Goal: Check status: Check status

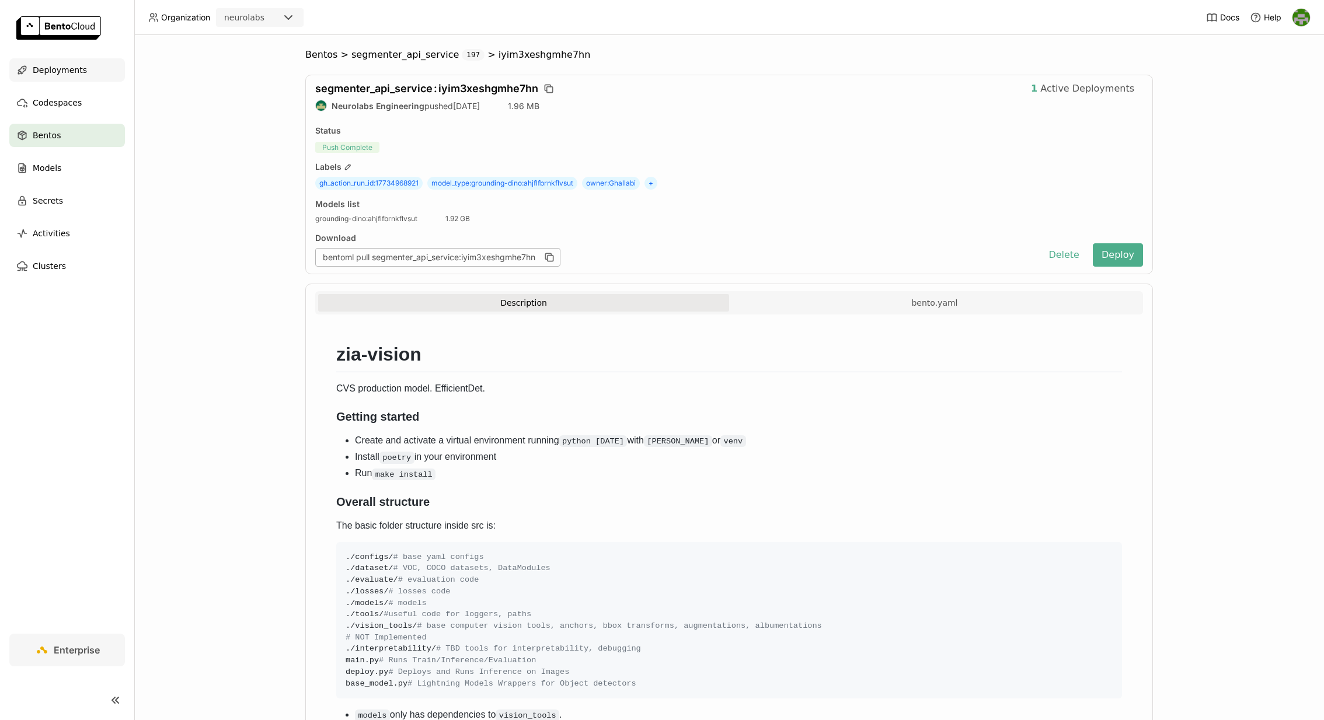
click at [57, 72] on span "Deployments" at bounding box center [60, 70] width 54 height 14
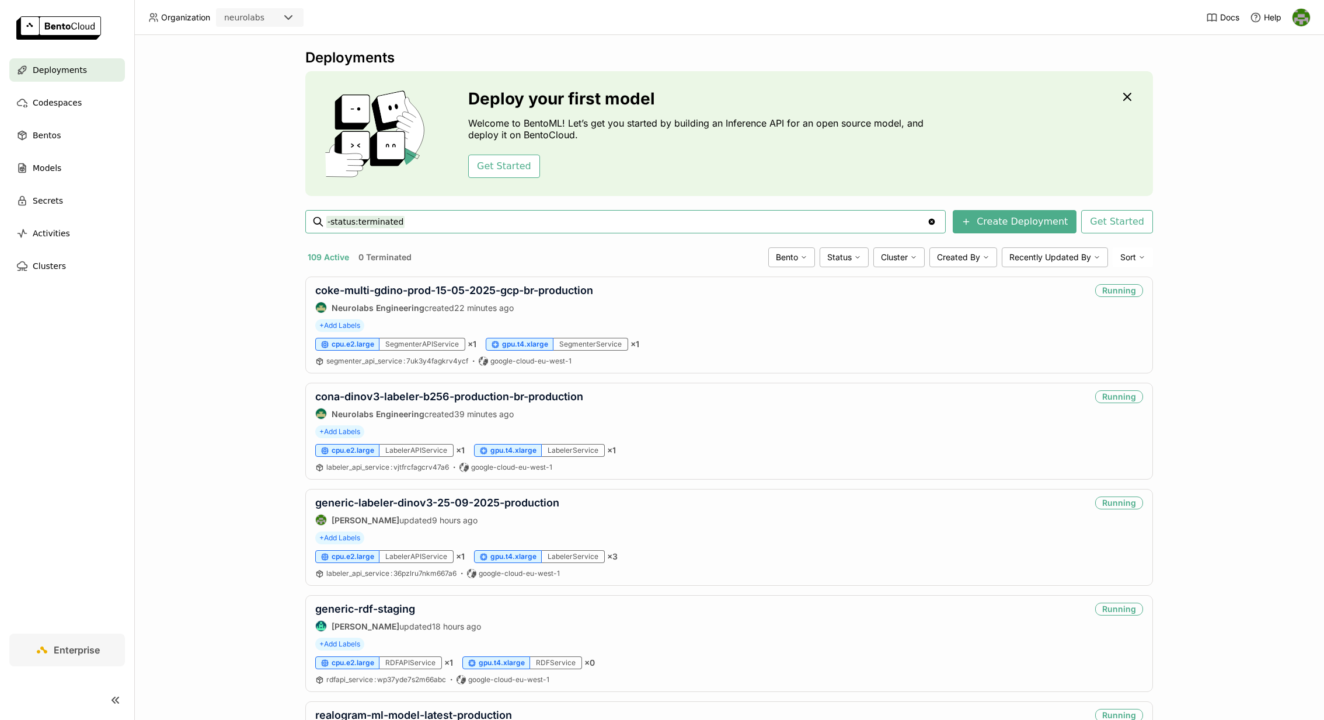
click at [493, 225] on input "-status:terminated" at bounding box center [626, 221] width 601 height 19
type input "-status:terminated ml-1609-improved-price-recogniser"
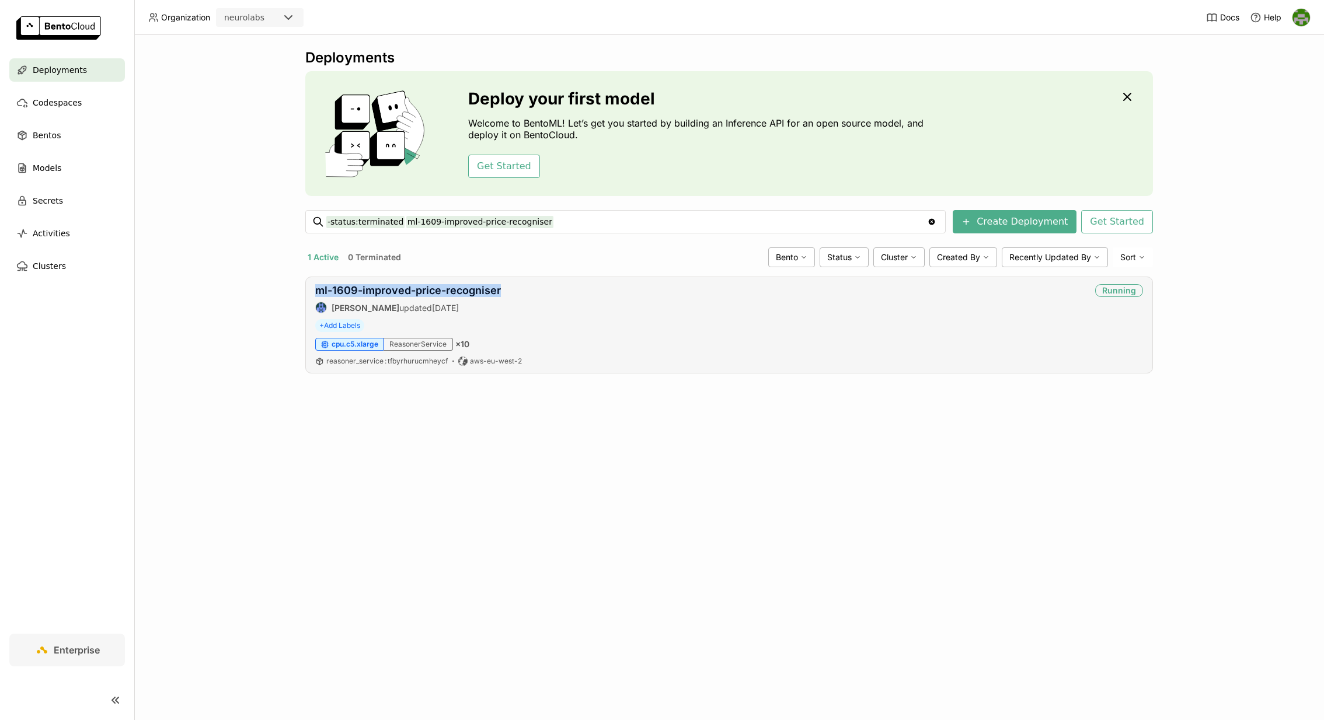
copy link "ml-1609-improved-price-recogniser"
drag, startPoint x: 509, startPoint y: 292, endPoint x: 641, endPoint y: 312, distance: 133.3
click at [644, 308] on div "ml-1609-improved-price-recogniser [PERSON_NAME] updated [DATE] Running" at bounding box center [729, 298] width 828 height 29
click at [825, 562] on div "Deployments Deploy your first model Welcome to BentoML! Let’s get you started b…" at bounding box center [728, 377] width 1189 height 685
click at [439, 288] on link "ml-1609-improved-price-recogniser" at bounding box center [408, 290] width 186 height 12
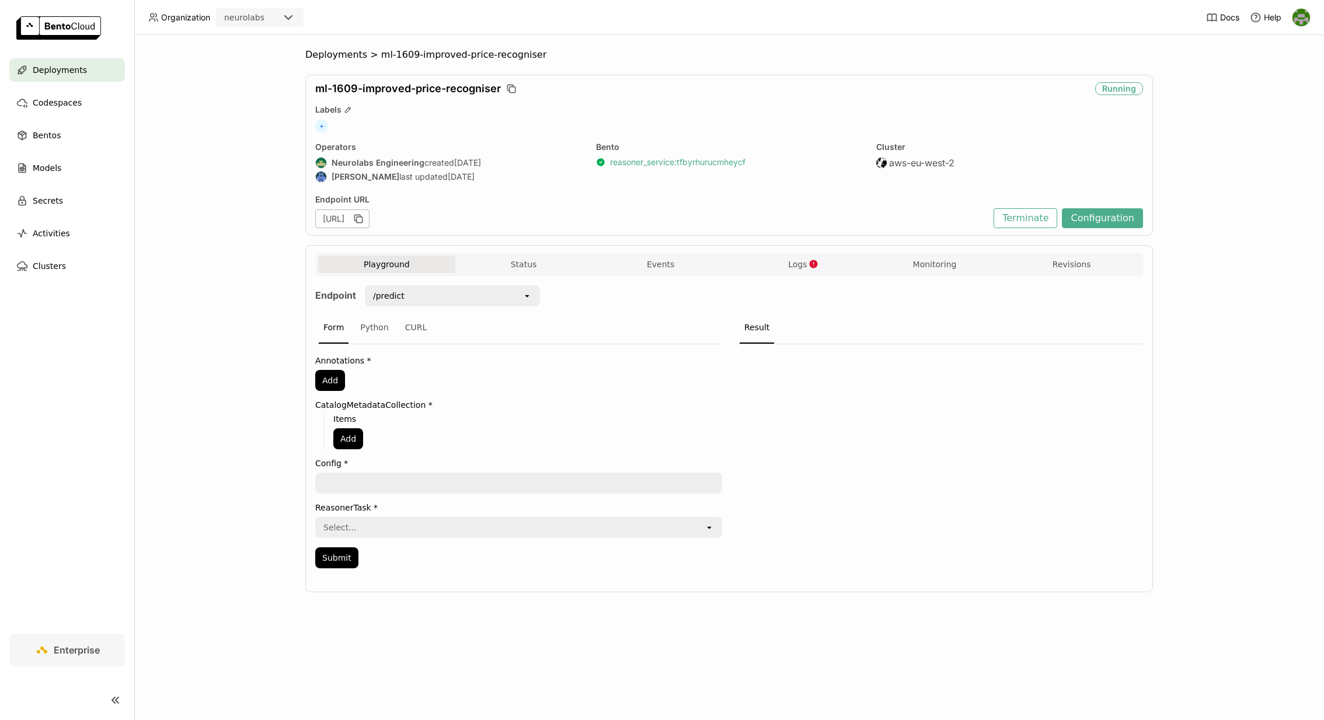
click at [633, 159] on link "reasoner_service : tfbyrhurucmheycf" at bounding box center [677, 162] width 135 height 11
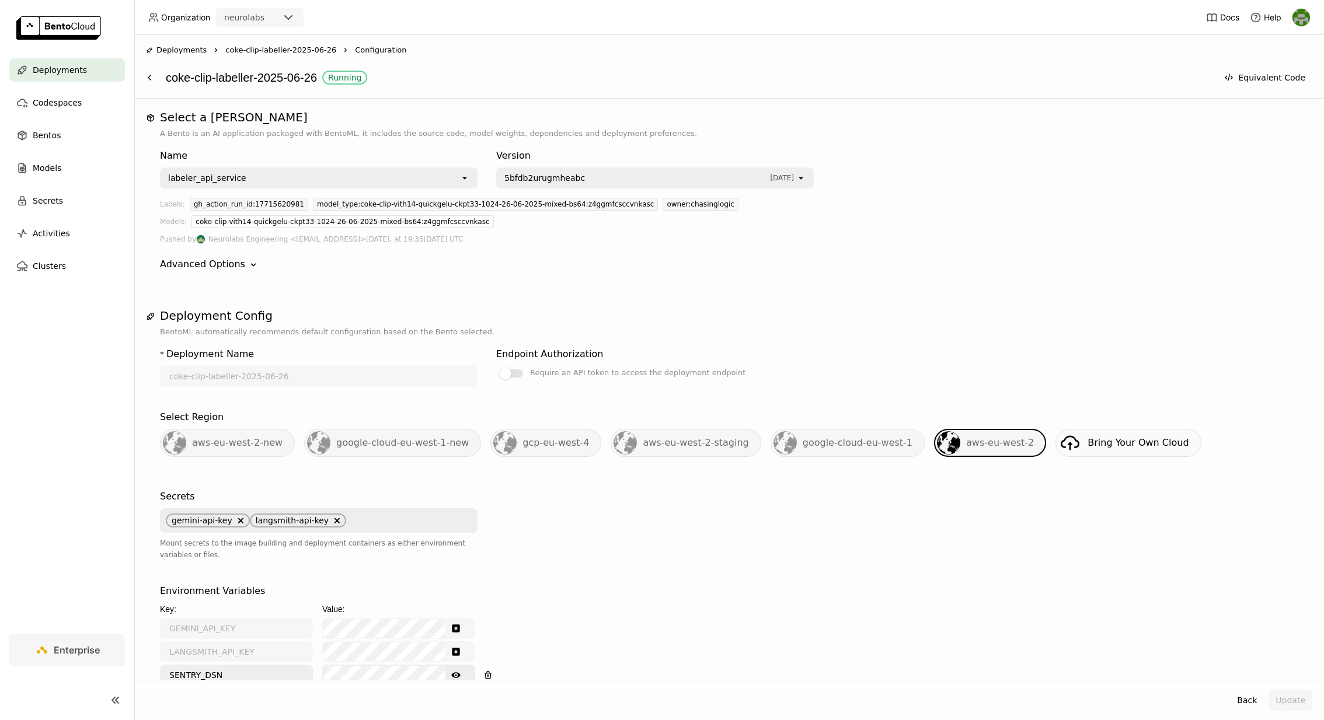
scroll to position [536, 0]
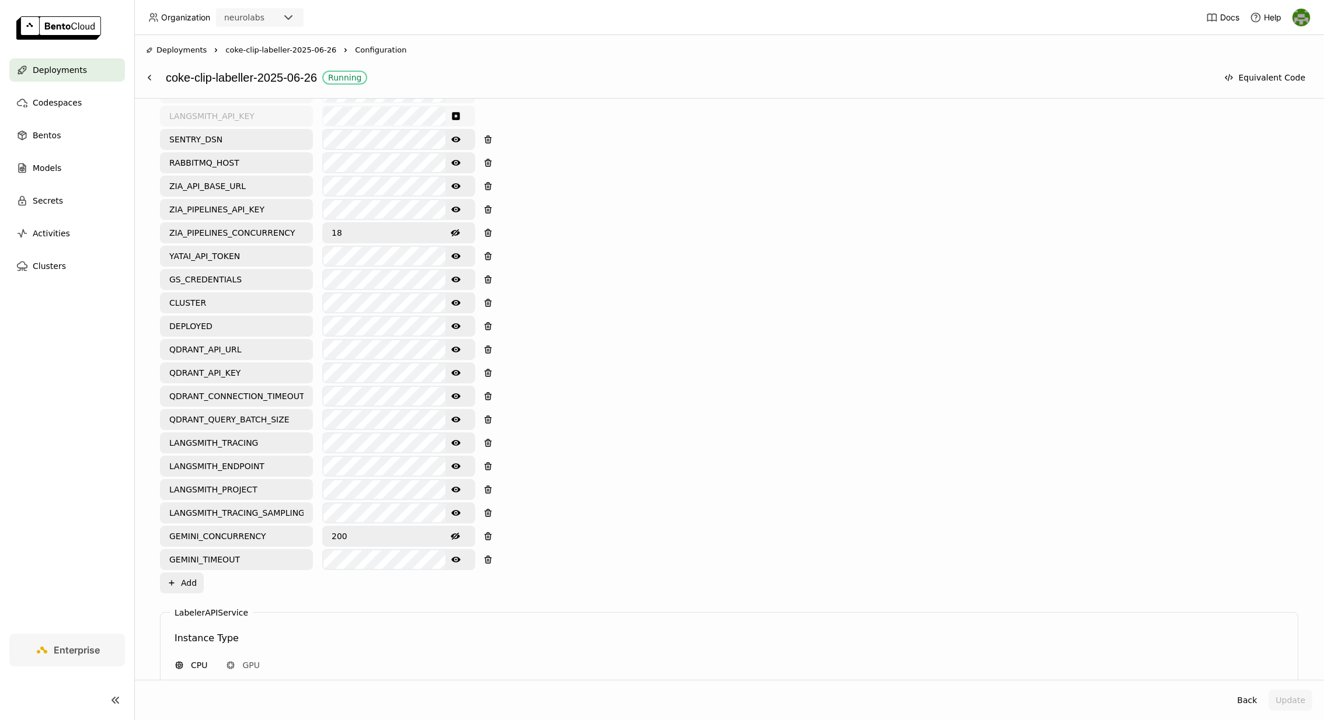
click at [75, 75] on span "Deployments" at bounding box center [60, 70] width 54 height 14
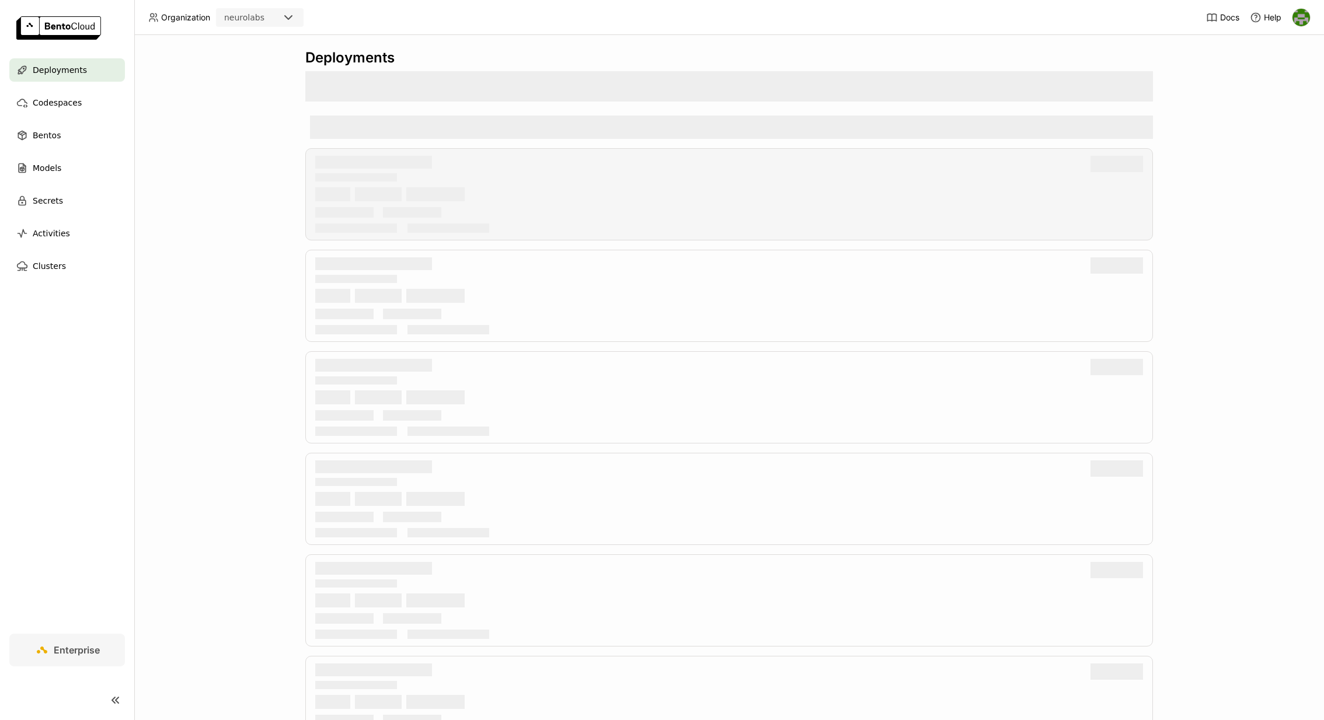
scroll to position [1, 0]
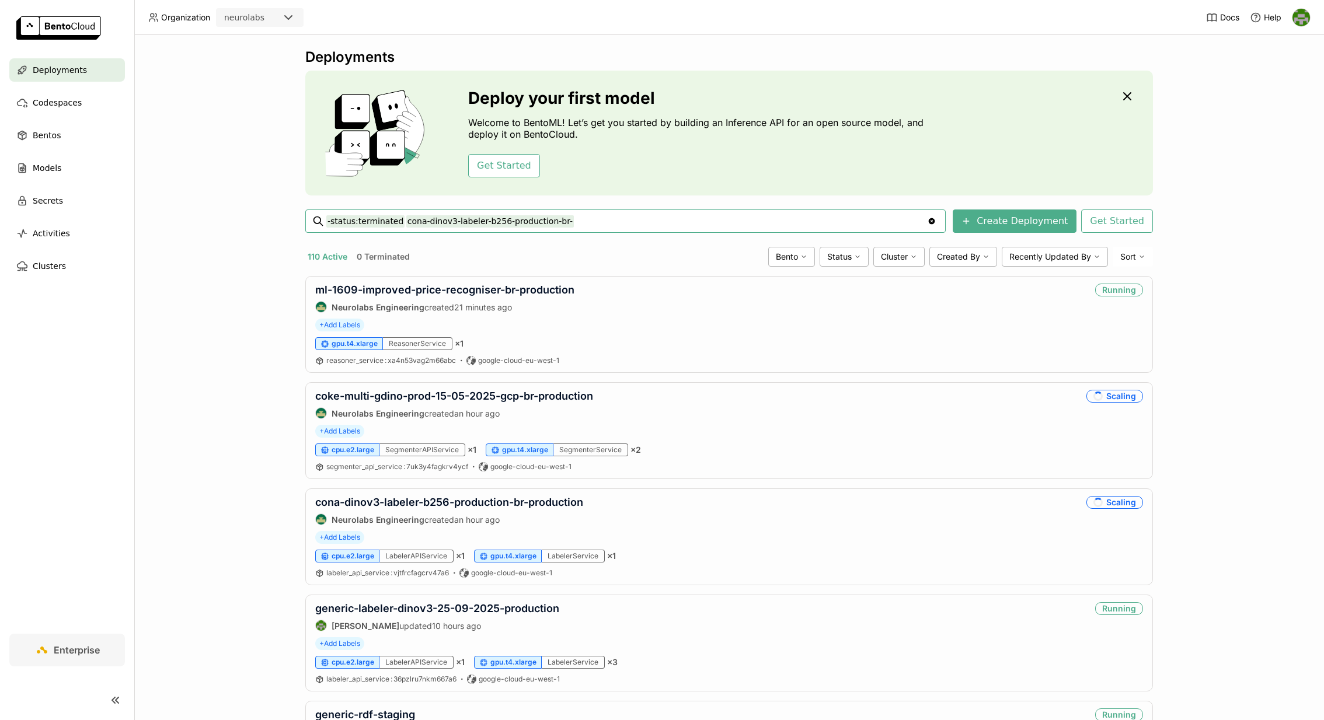
type input "-status:terminated cona-dinov3-labeler-b256-production-br-"
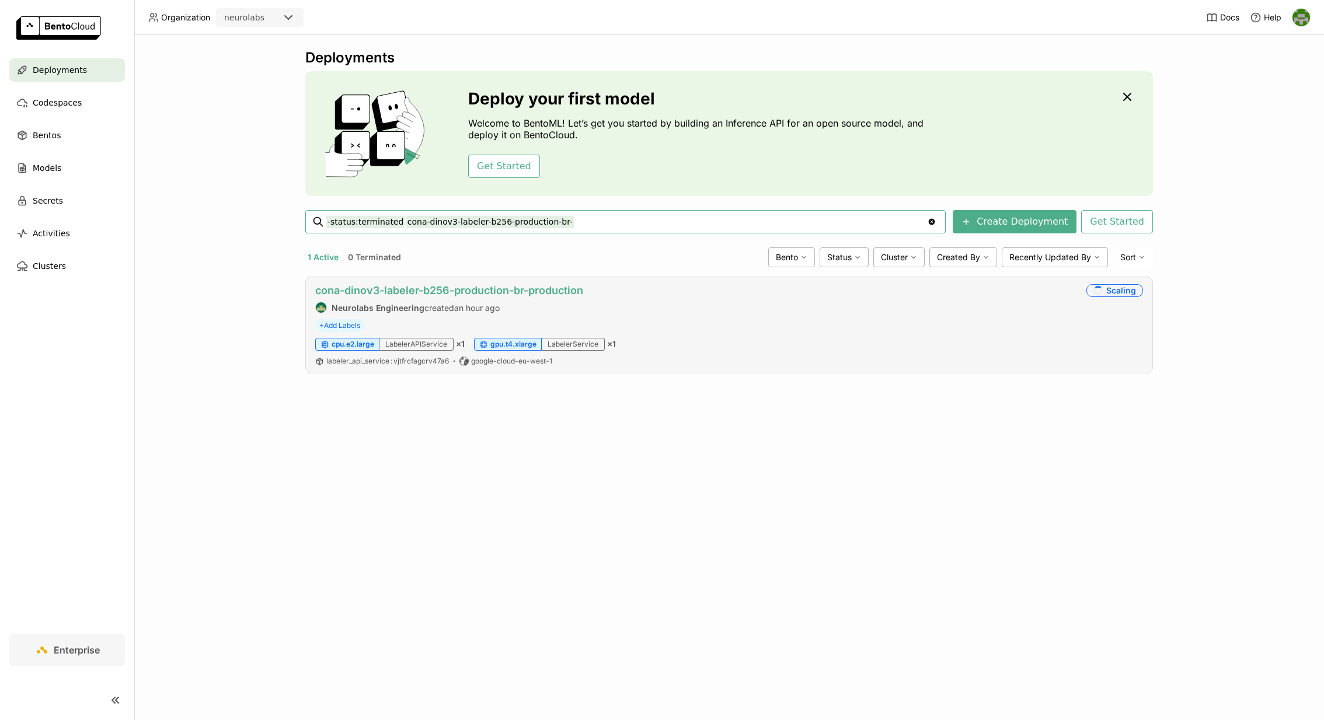
click at [533, 291] on link "cona-dinov3-labeler-b256-production-br-production" at bounding box center [449, 290] width 268 height 12
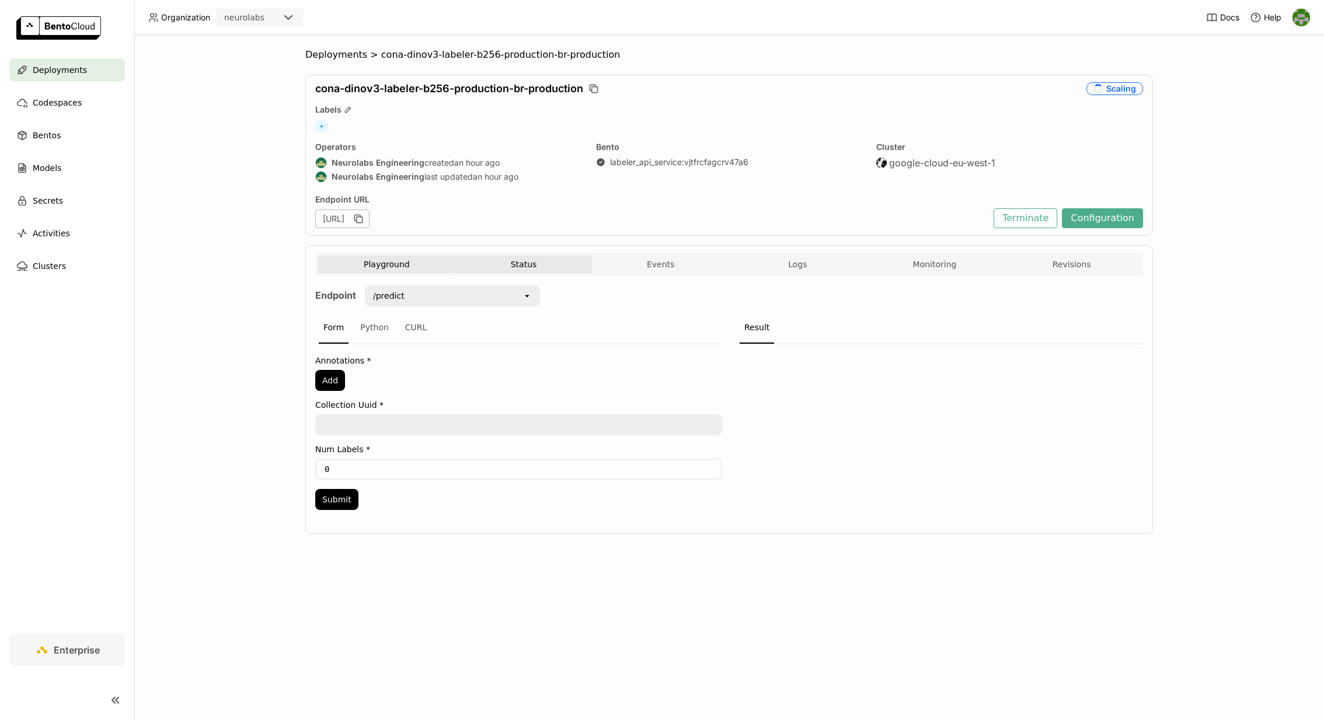
click at [507, 262] on button "Status" at bounding box center [523, 265] width 137 height 18
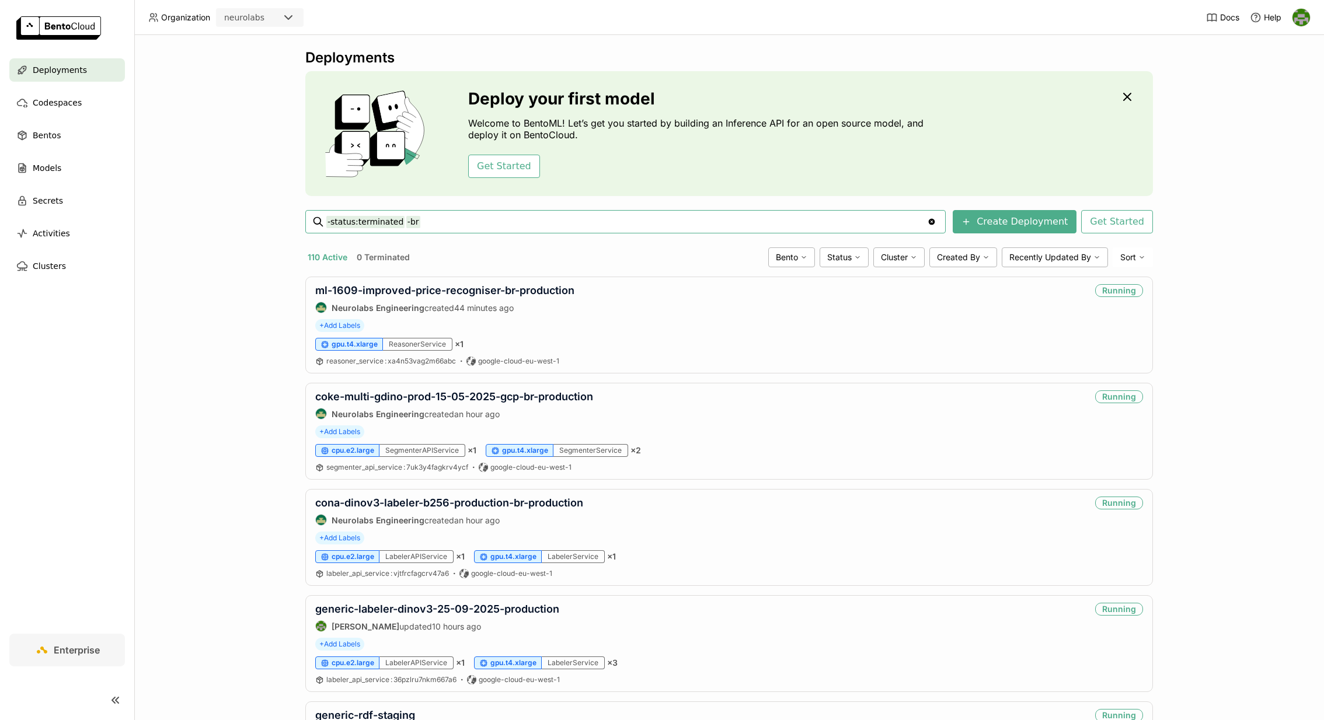
type input "-status:terminated -br"
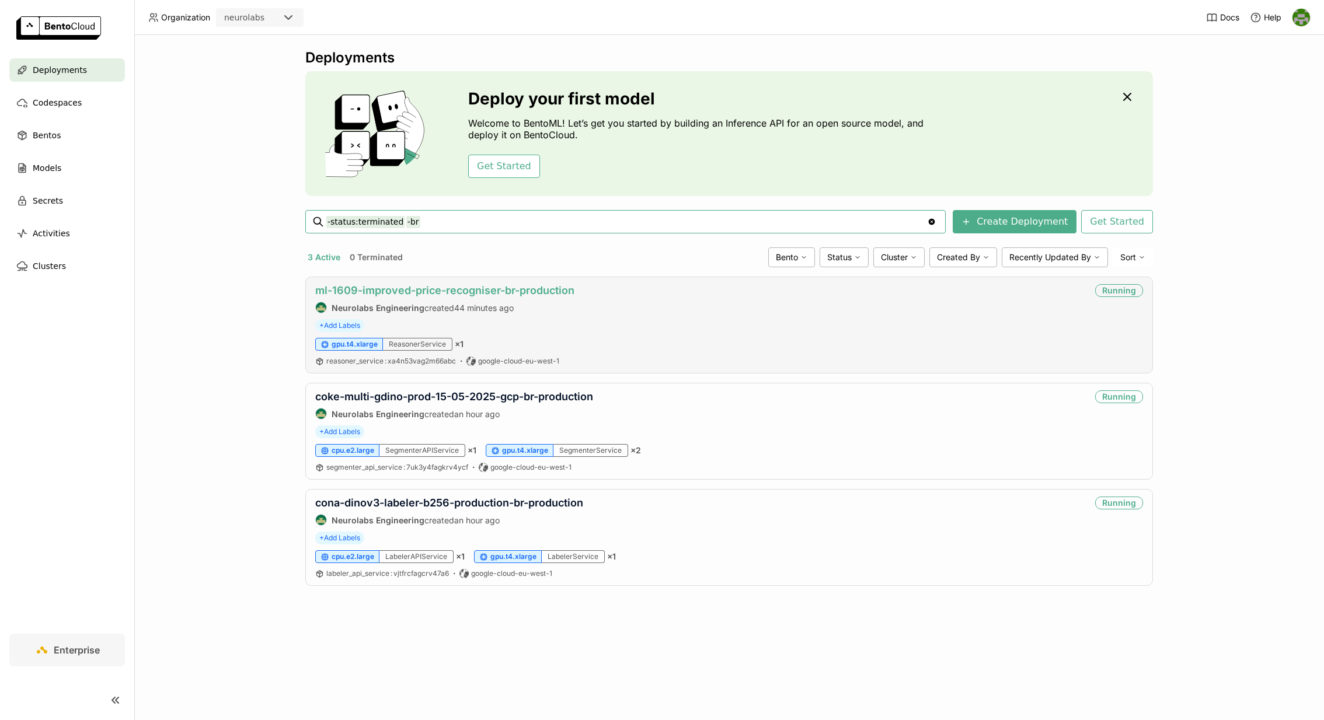
click at [430, 292] on link "ml-1609-improved-price-recogniser-br-production" at bounding box center [444, 290] width 259 height 12
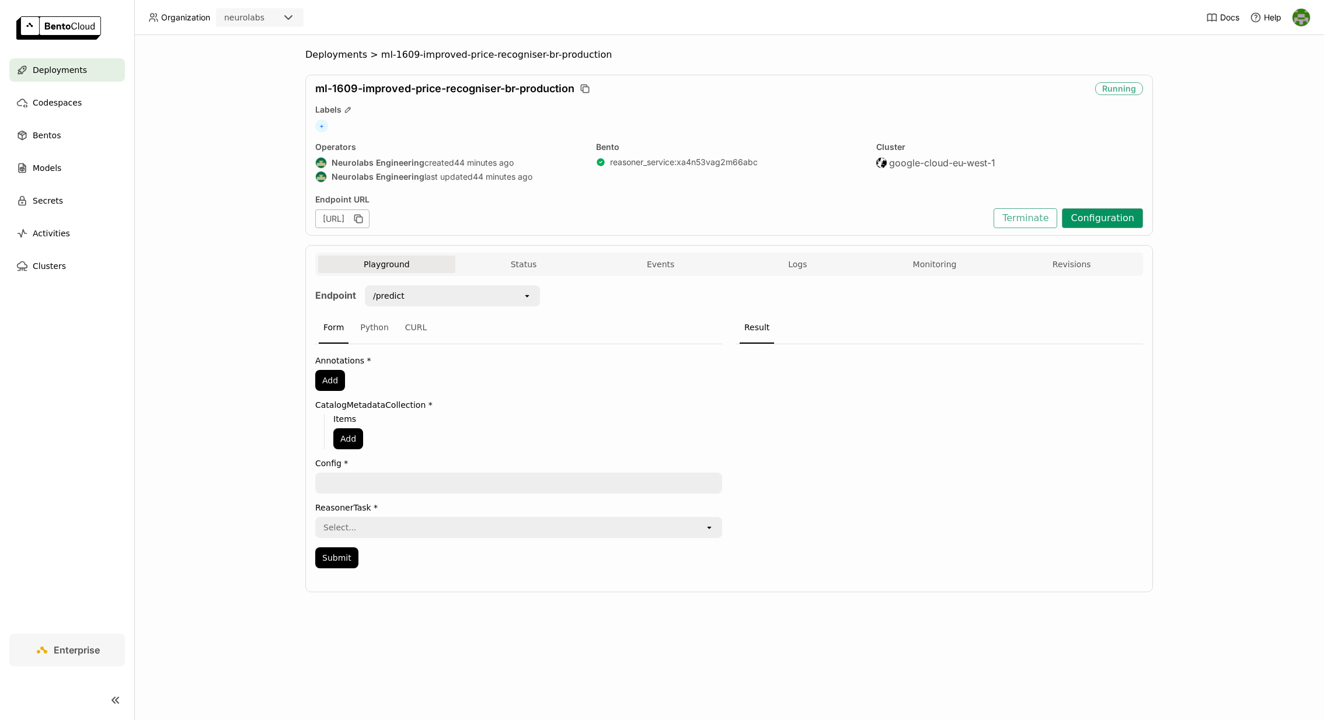
click at [1092, 227] on button "Configuration" at bounding box center [1102, 218] width 81 height 20
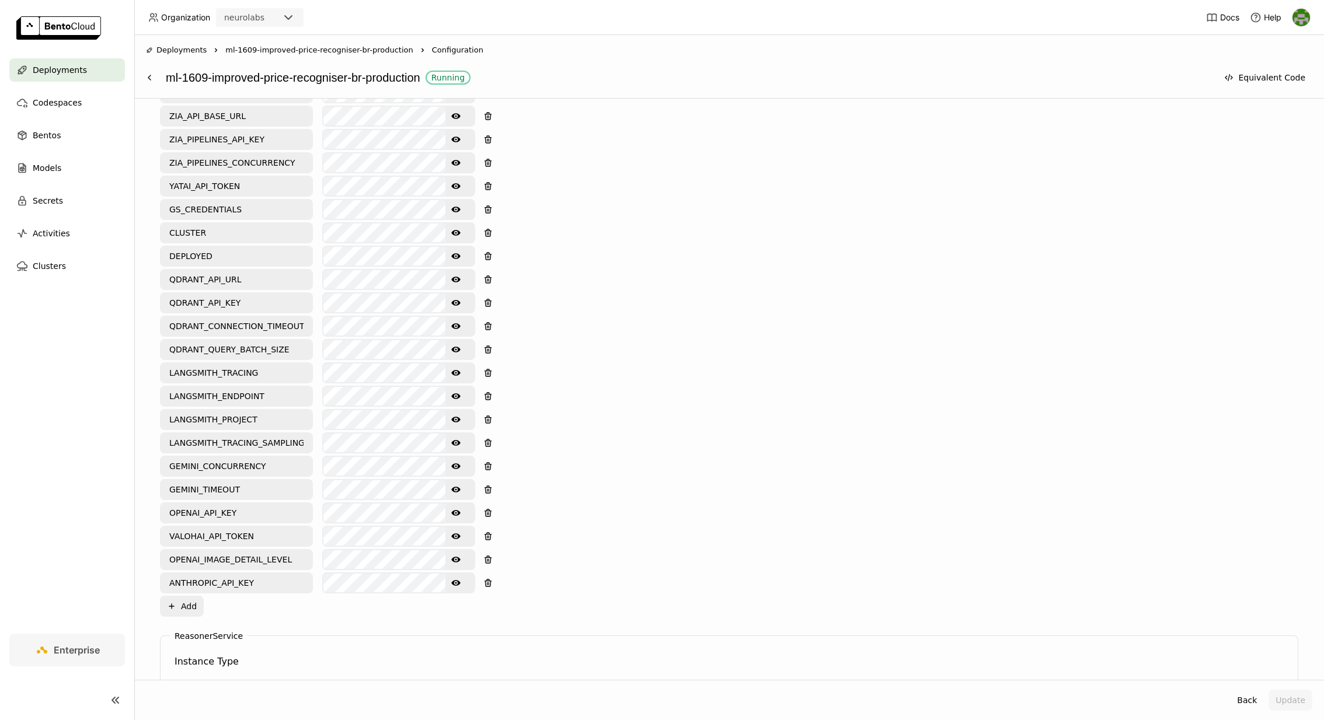
scroll to position [609, 0]
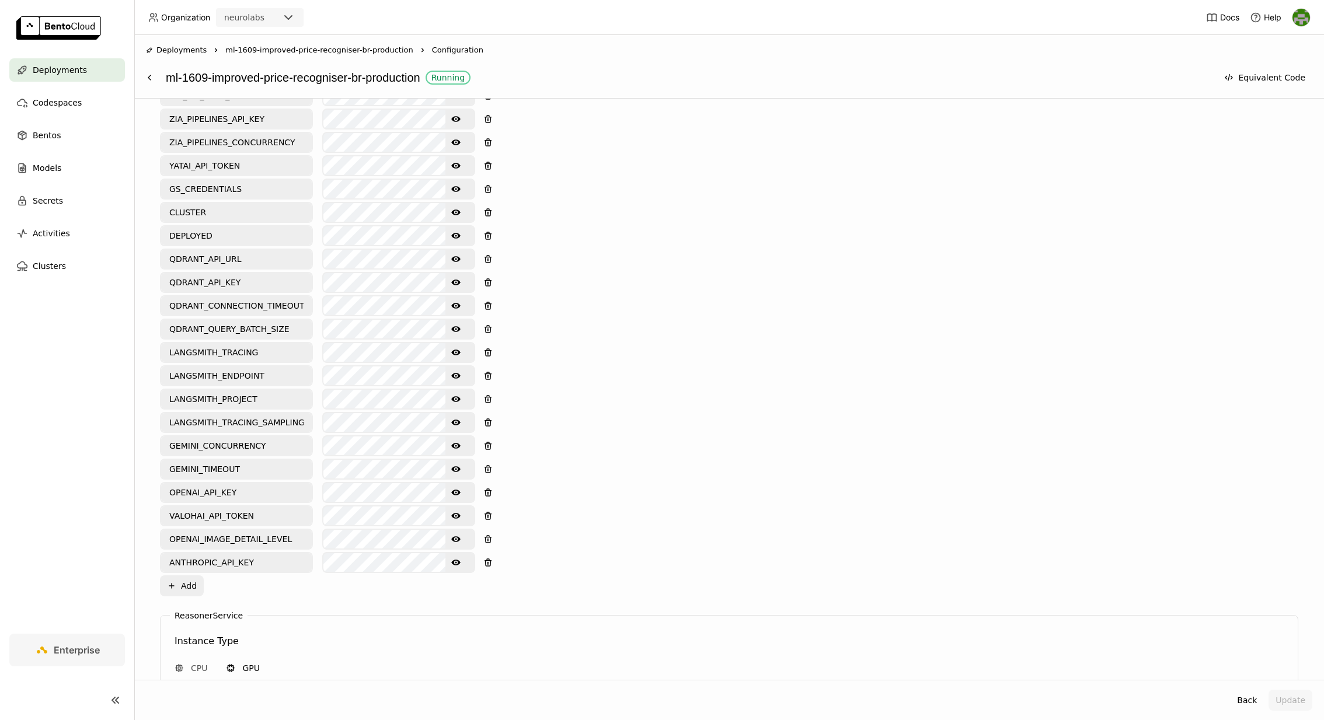
click at [456, 465] on icon "Show password text" at bounding box center [455, 469] width 9 height 9
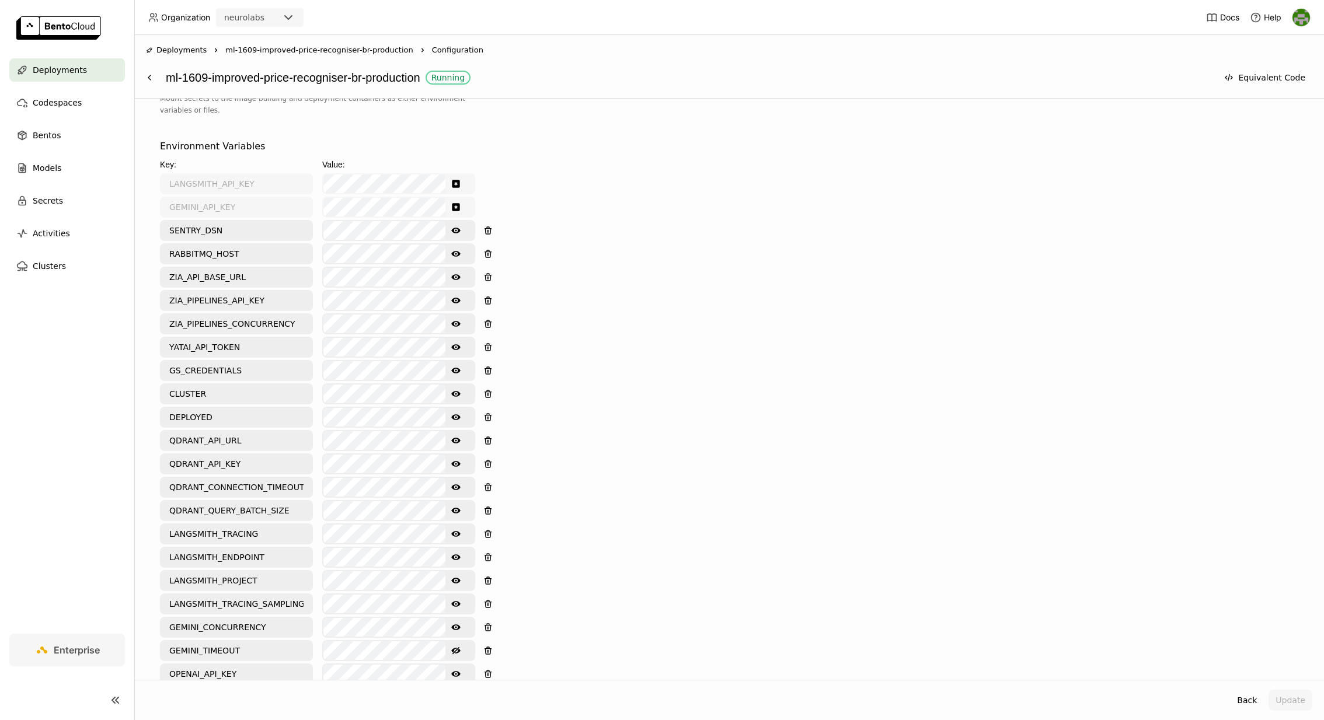
scroll to position [415, 0]
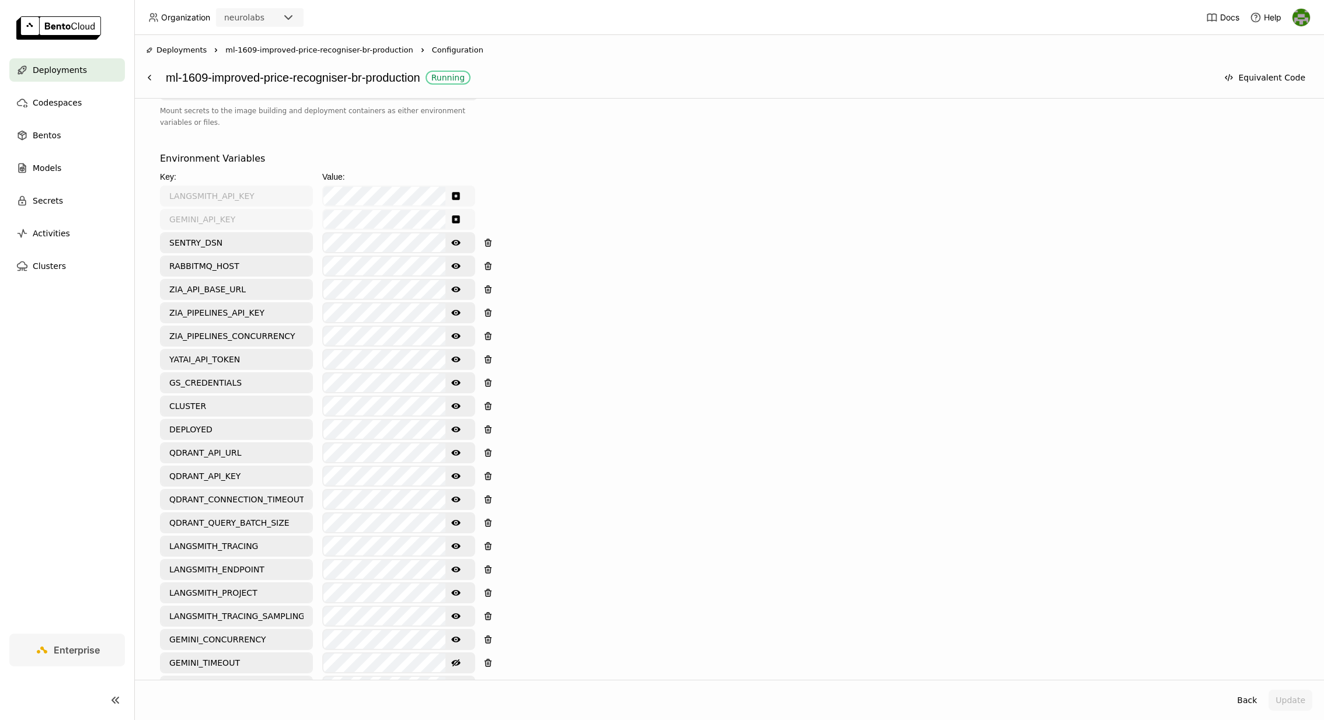
click at [456, 240] on icon "Show password text" at bounding box center [455, 243] width 9 height 6
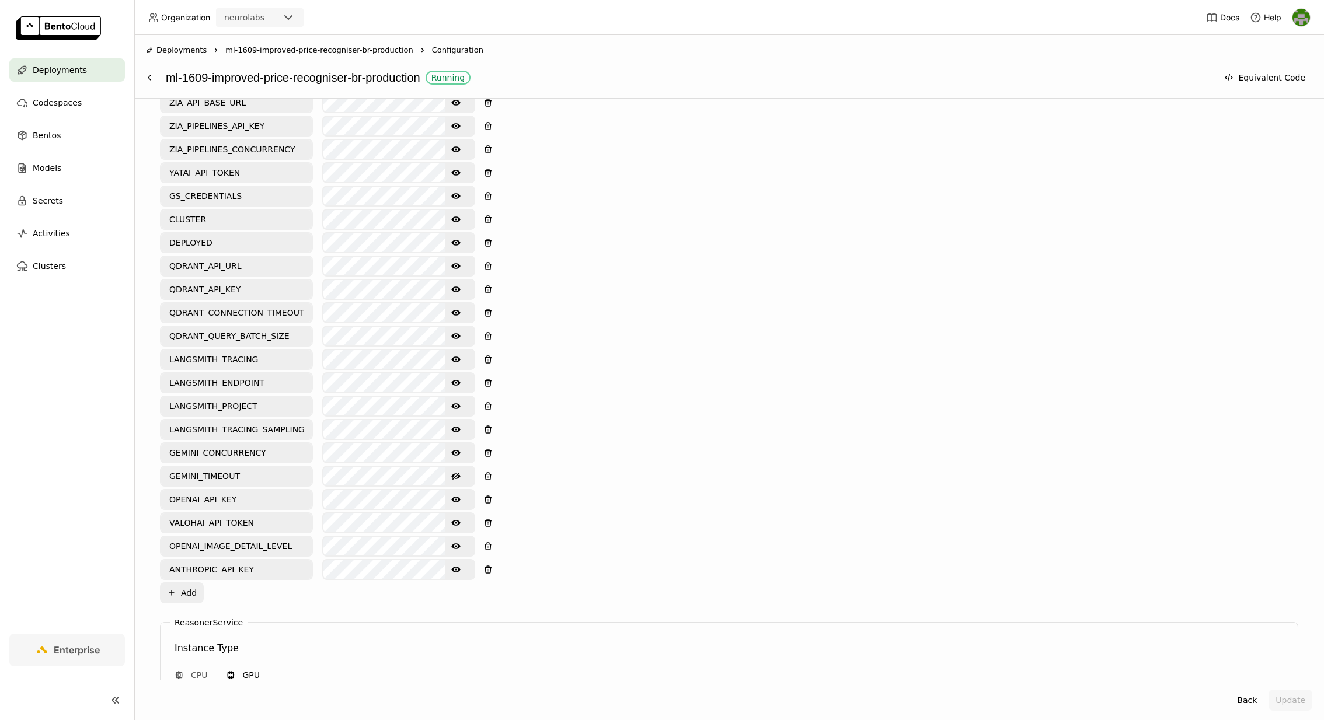
scroll to position [619, 0]
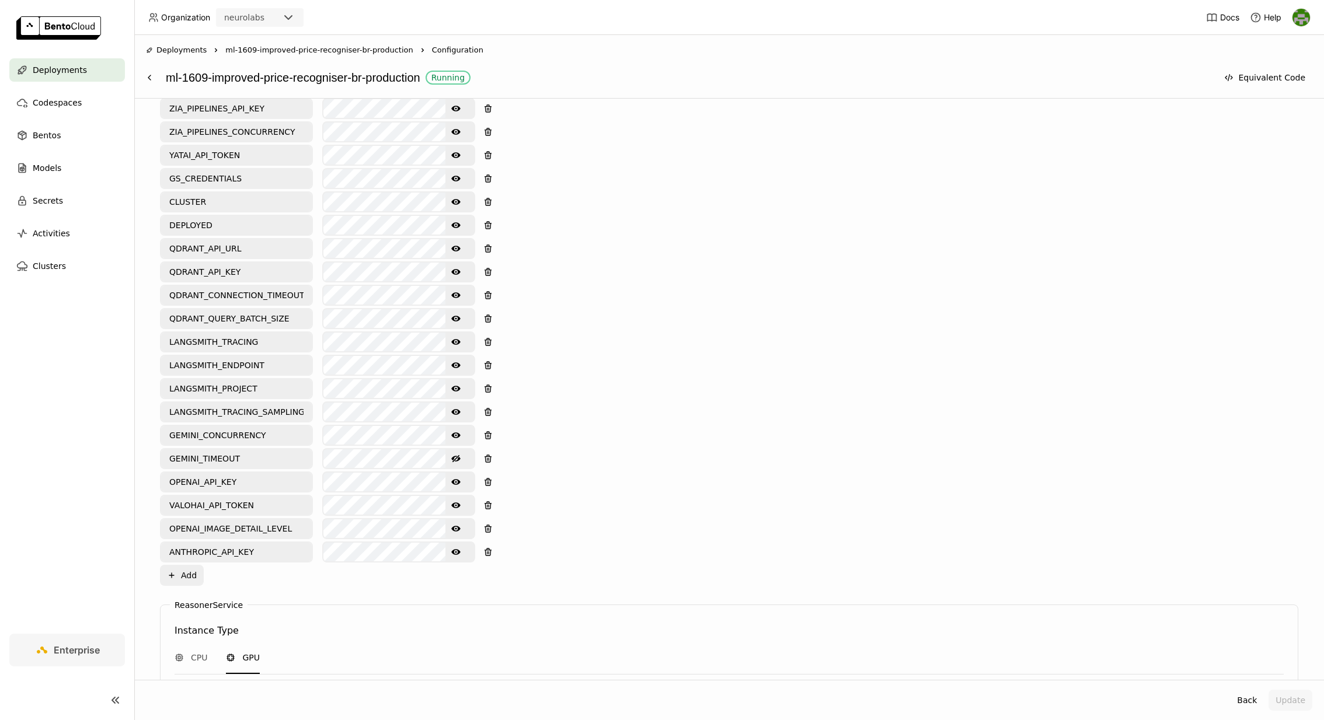
click at [456, 479] on icon "Show password text" at bounding box center [455, 482] width 9 height 6
click at [456, 502] on icon "Show password text" at bounding box center [455, 505] width 9 height 6
click at [456, 526] on icon "Show password text" at bounding box center [455, 529] width 9 height 6
click at [455, 549] on icon "Show password text" at bounding box center [455, 552] width 9 height 6
click at [453, 431] on icon "Show password text" at bounding box center [455, 435] width 9 height 9
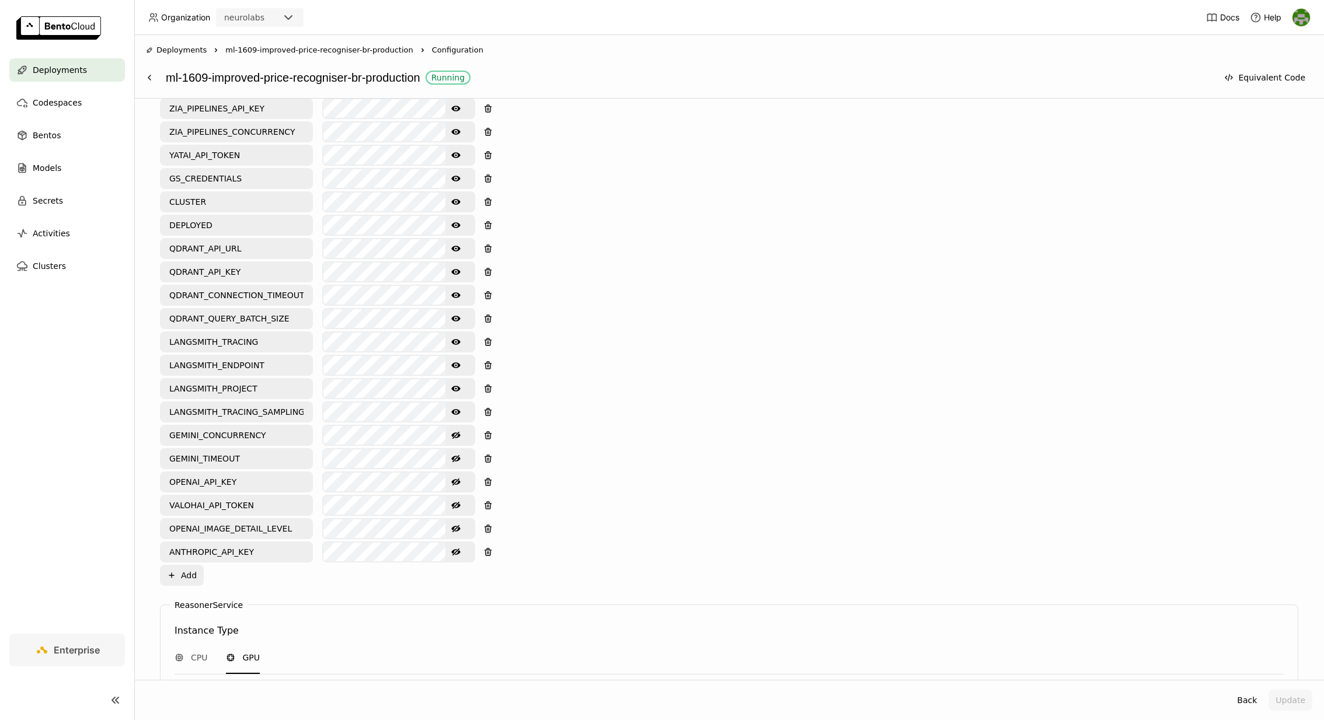
click at [459, 409] on icon "Show password text" at bounding box center [455, 412] width 9 height 6
click at [458, 386] on icon "Show password text" at bounding box center [455, 389] width 9 height 6
click at [458, 362] on icon "Show password text" at bounding box center [455, 365] width 9 height 6
click at [454, 337] on icon "Show password text" at bounding box center [455, 341] width 9 height 9
click at [454, 316] on icon "Show password text" at bounding box center [455, 319] width 9 height 6
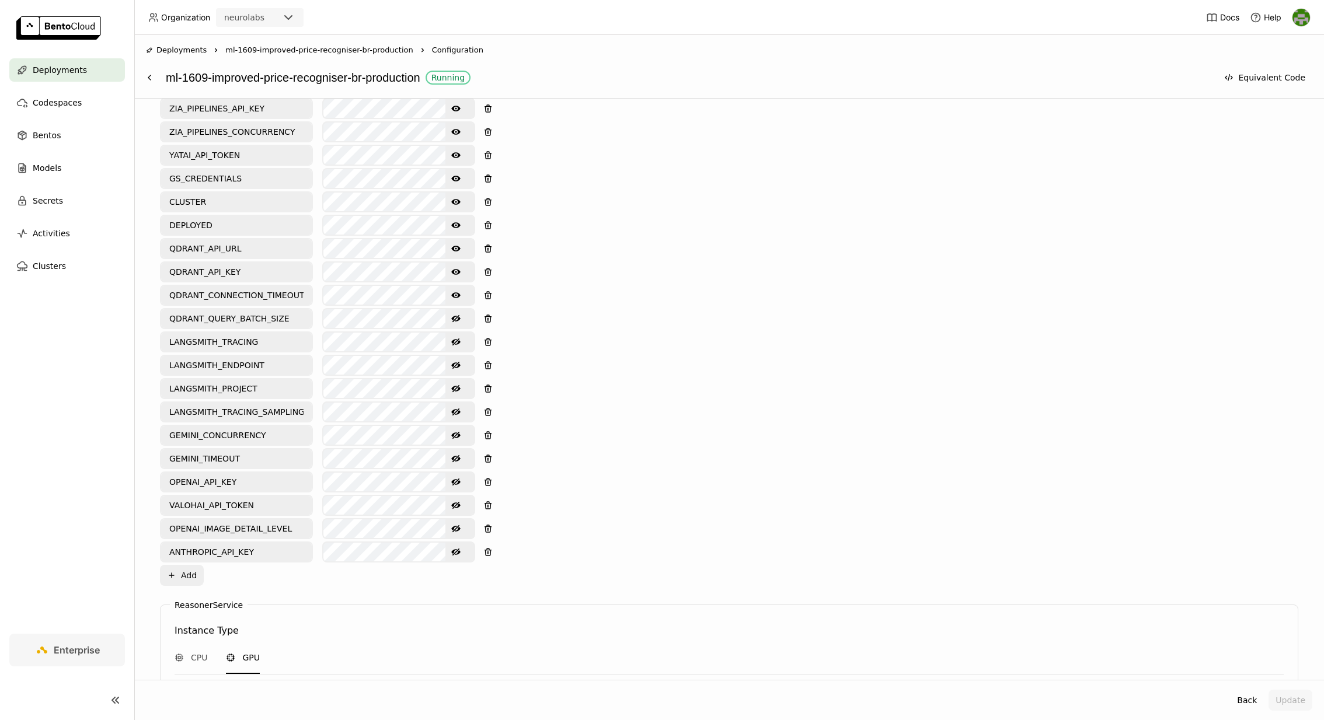
click at [457, 291] on icon "Show password text" at bounding box center [455, 295] width 9 height 9
click at [457, 269] on icon "Show password text" at bounding box center [455, 272] width 9 height 6
click at [456, 248] on button "Show password text" at bounding box center [455, 248] width 21 height 19
click at [453, 227] on div "Key: Value: LANGSMITH_API_KEY GEMINI_API_KEY SENTRY_DSN Hide password text RABB…" at bounding box center [317, 276] width 315 height 620
click at [453, 221] on icon "Show password text" at bounding box center [455, 225] width 9 height 9
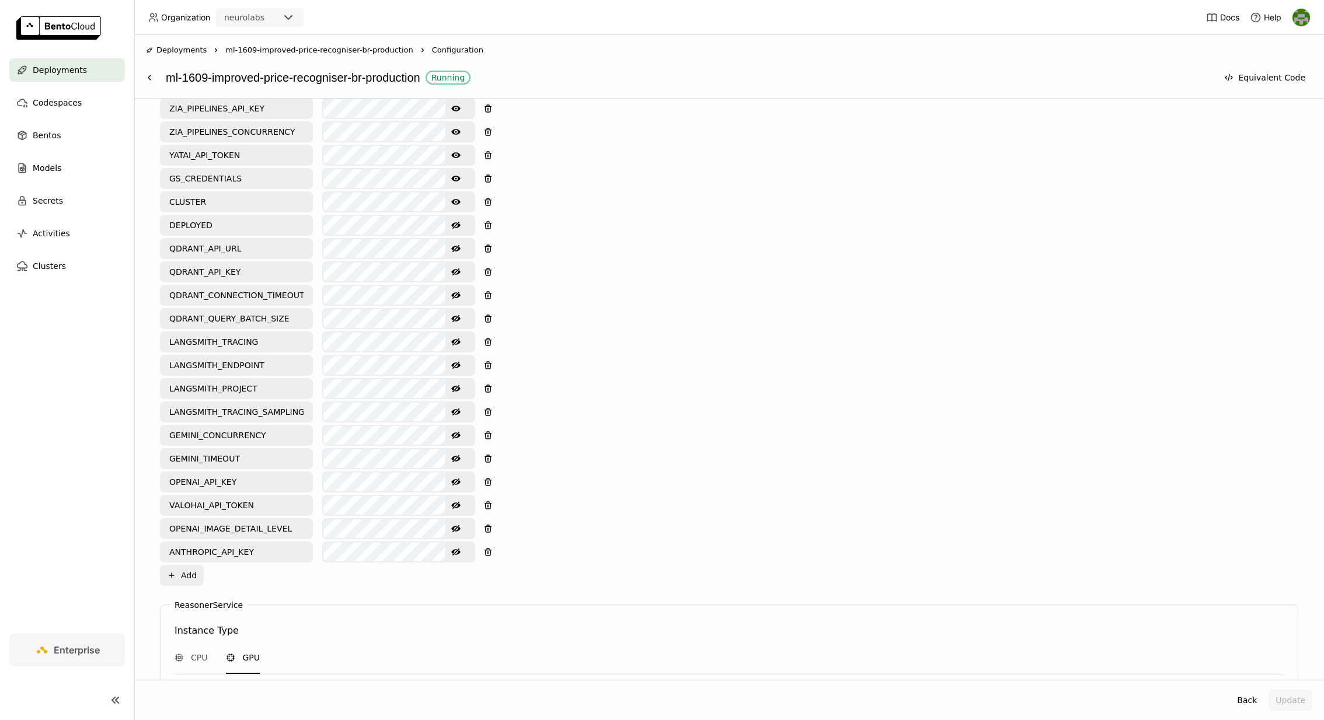
click at [453, 197] on icon "Show password text" at bounding box center [455, 201] width 9 height 9
click at [453, 176] on icon "Show password text" at bounding box center [455, 179] width 9 height 6
click at [450, 146] on button "Show password text" at bounding box center [455, 155] width 21 height 19
click at [455, 106] on icon "Show password text" at bounding box center [455, 108] width 9 height 9
click at [455, 129] on icon "Show password text" at bounding box center [455, 132] width 9 height 6
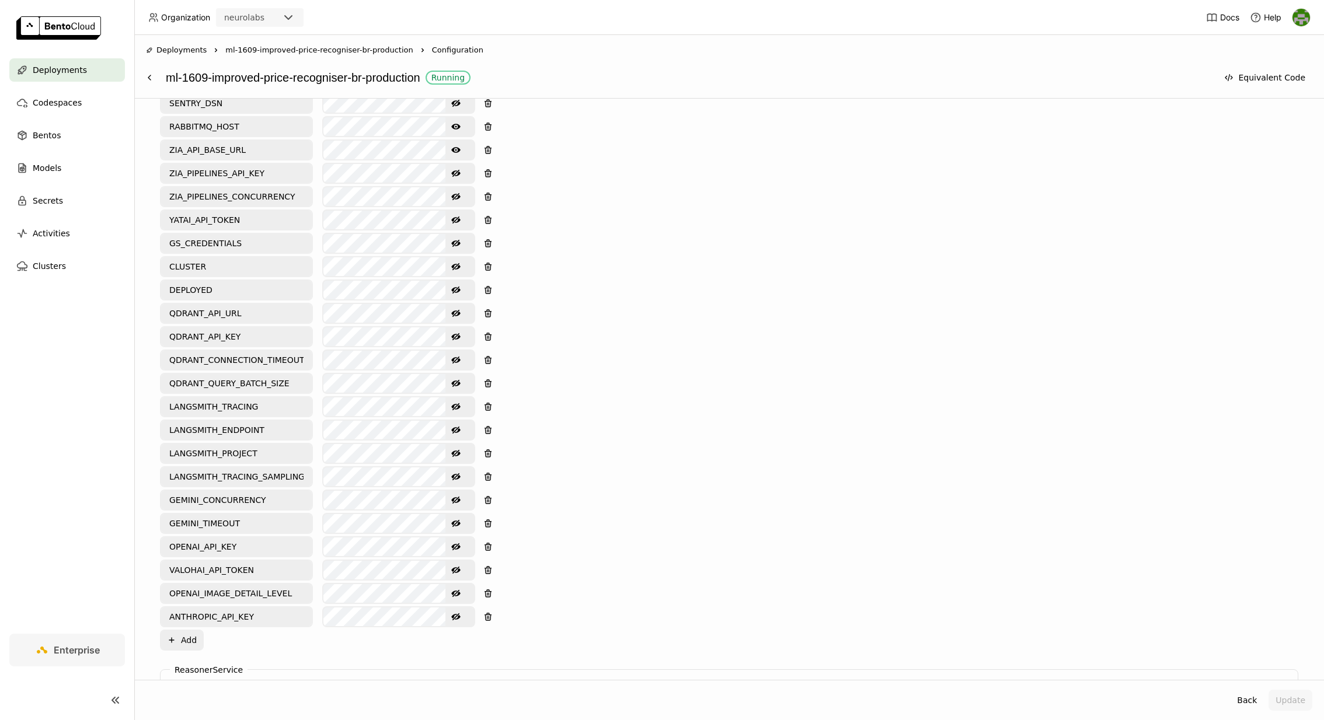
scroll to position [547, 0]
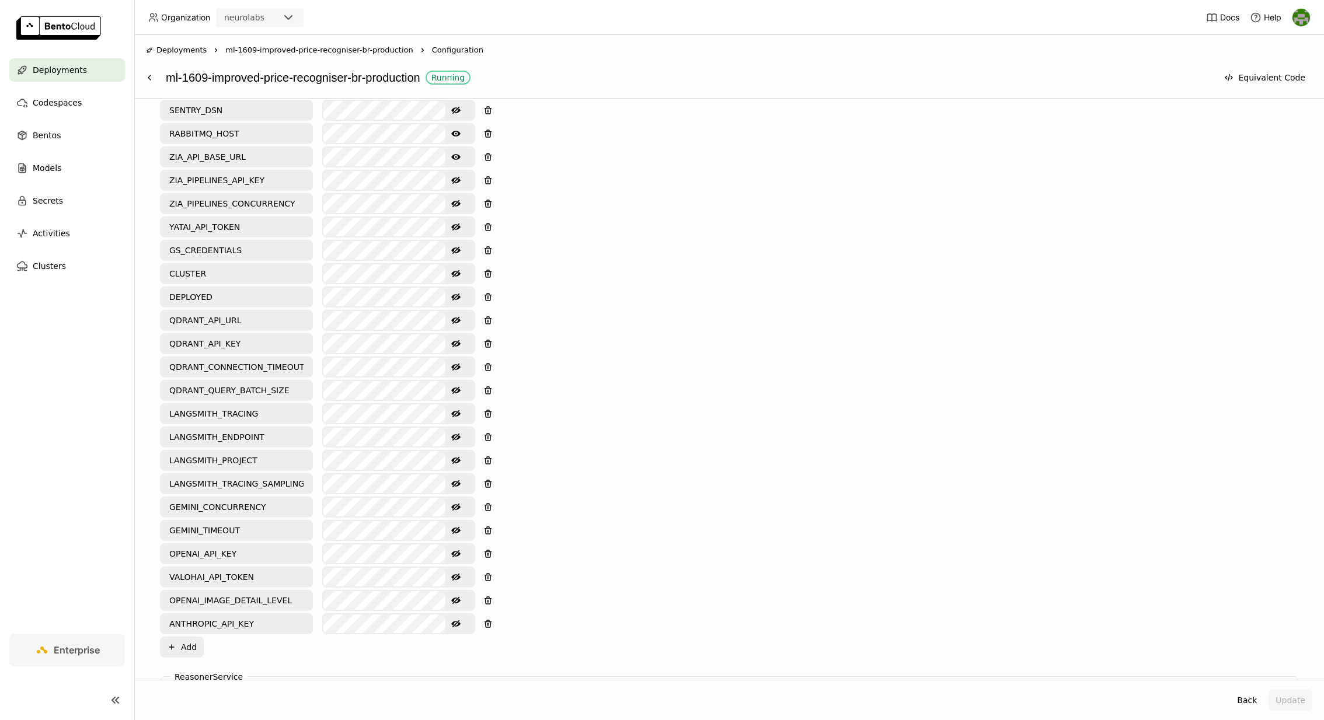
click at [451, 156] on button "Show password text" at bounding box center [455, 157] width 21 height 19
click at [452, 129] on icon "Show password text" at bounding box center [455, 133] width 9 height 9
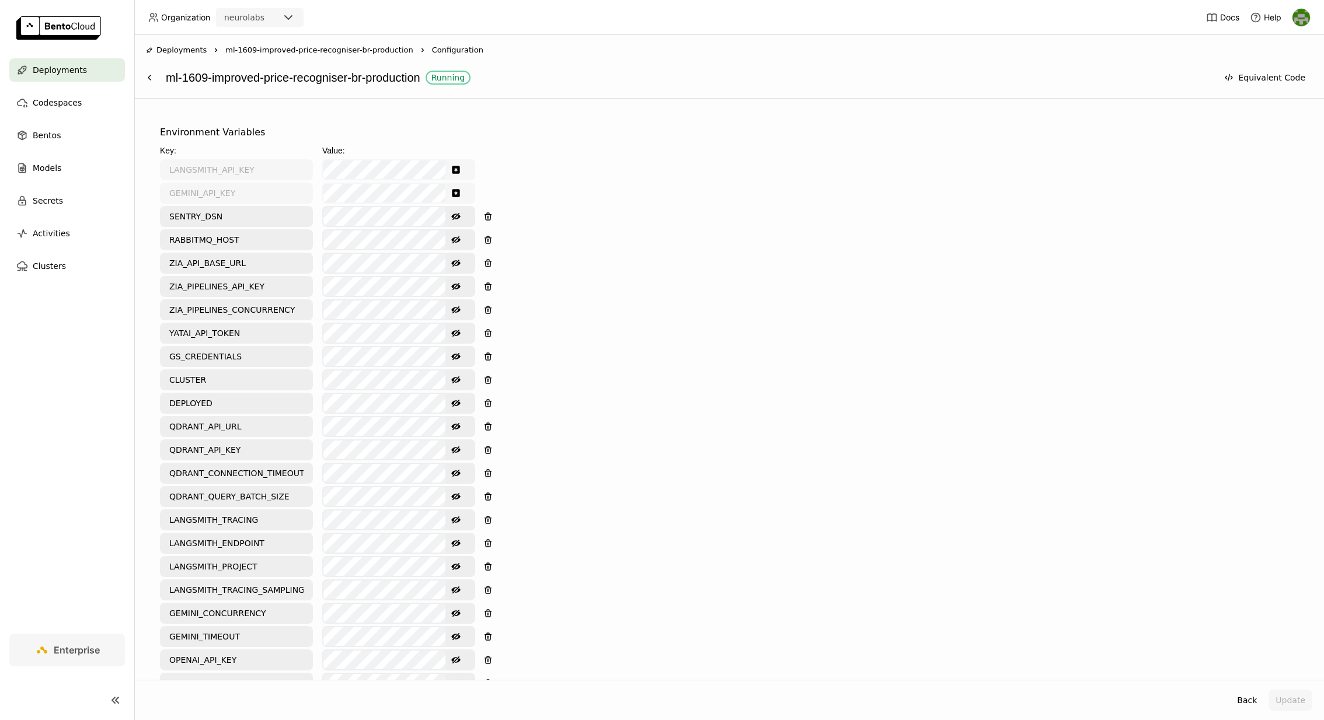
scroll to position [420, 0]
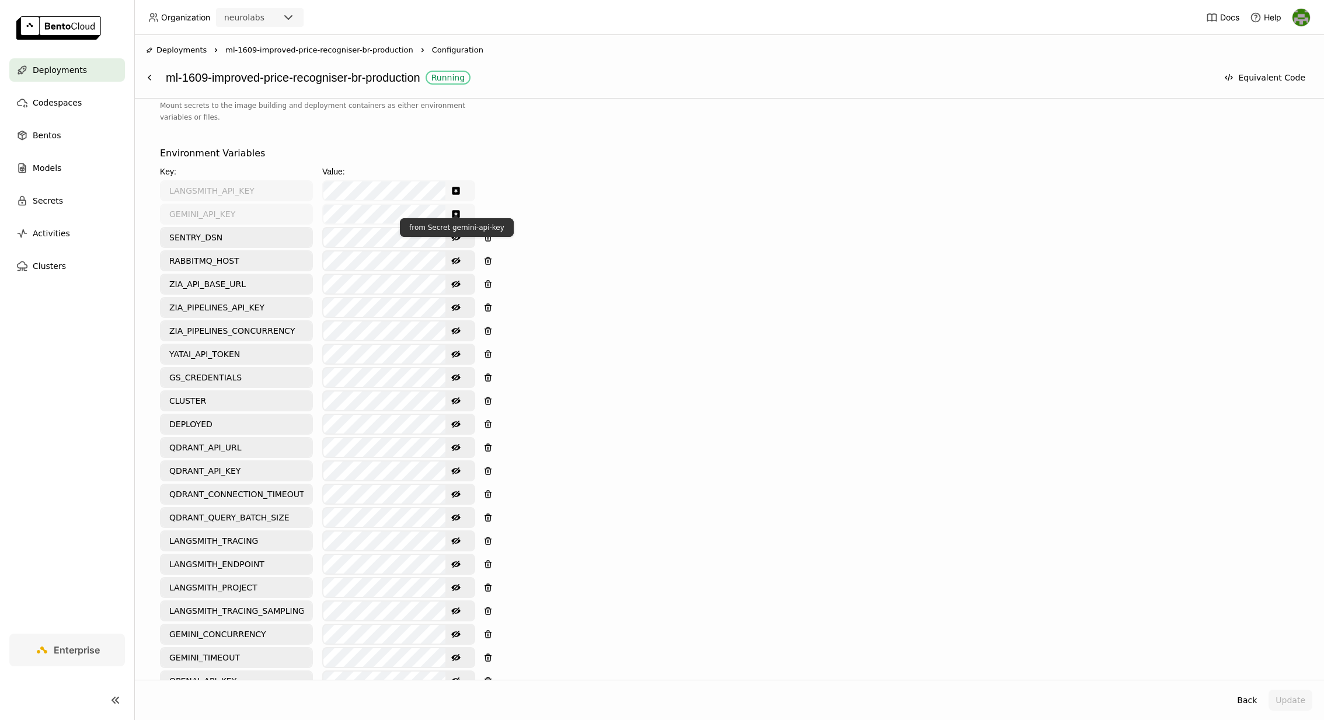
click at [453, 211] on icon "Show password text" at bounding box center [456, 214] width 8 height 8
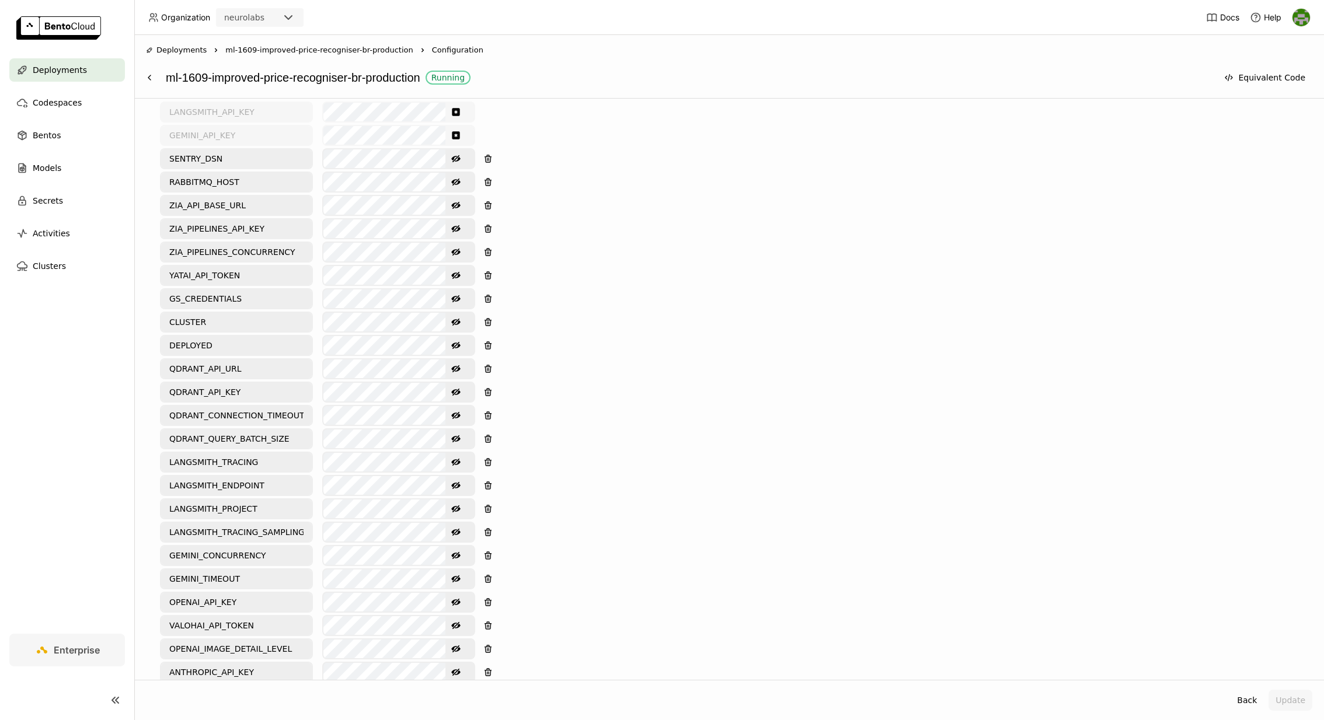
scroll to position [497, 0]
